Goal: Find specific page/section: Find specific page/section

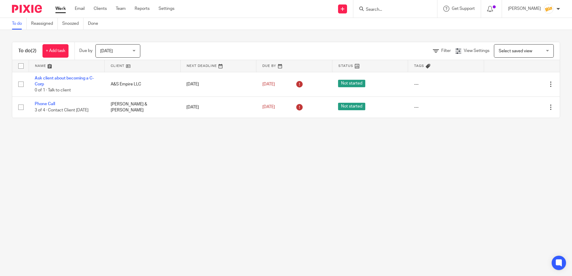
click at [391, 11] on input "Search" at bounding box center [392, 9] width 54 height 5
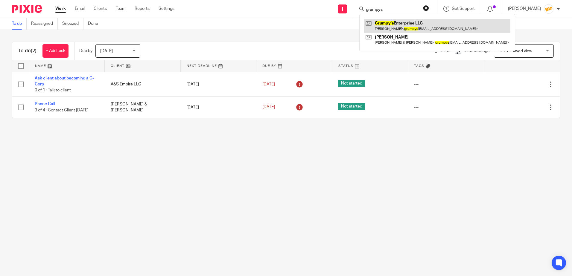
type input "grumpys"
click at [393, 21] on link at bounding box center [437, 26] width 146 height 14
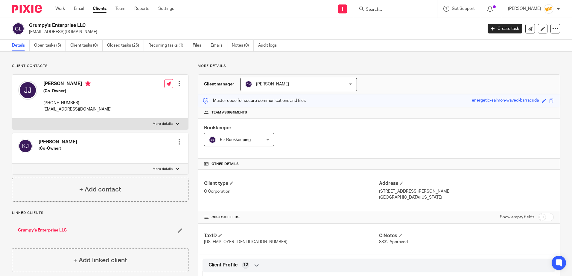
click at [402, 8] on input "Search" at bounding box center [392, 9] width 54 height 5
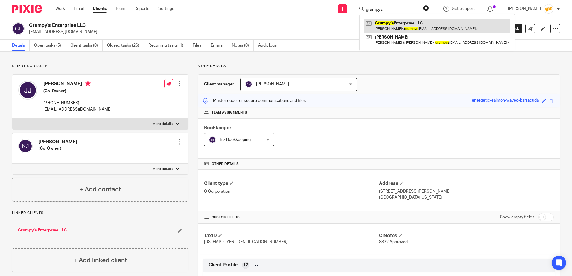
type input "grumpys"
click at [406, 24] on link at bounding box center [437, 26] width 146 height 14
